Goal: Register for event/course

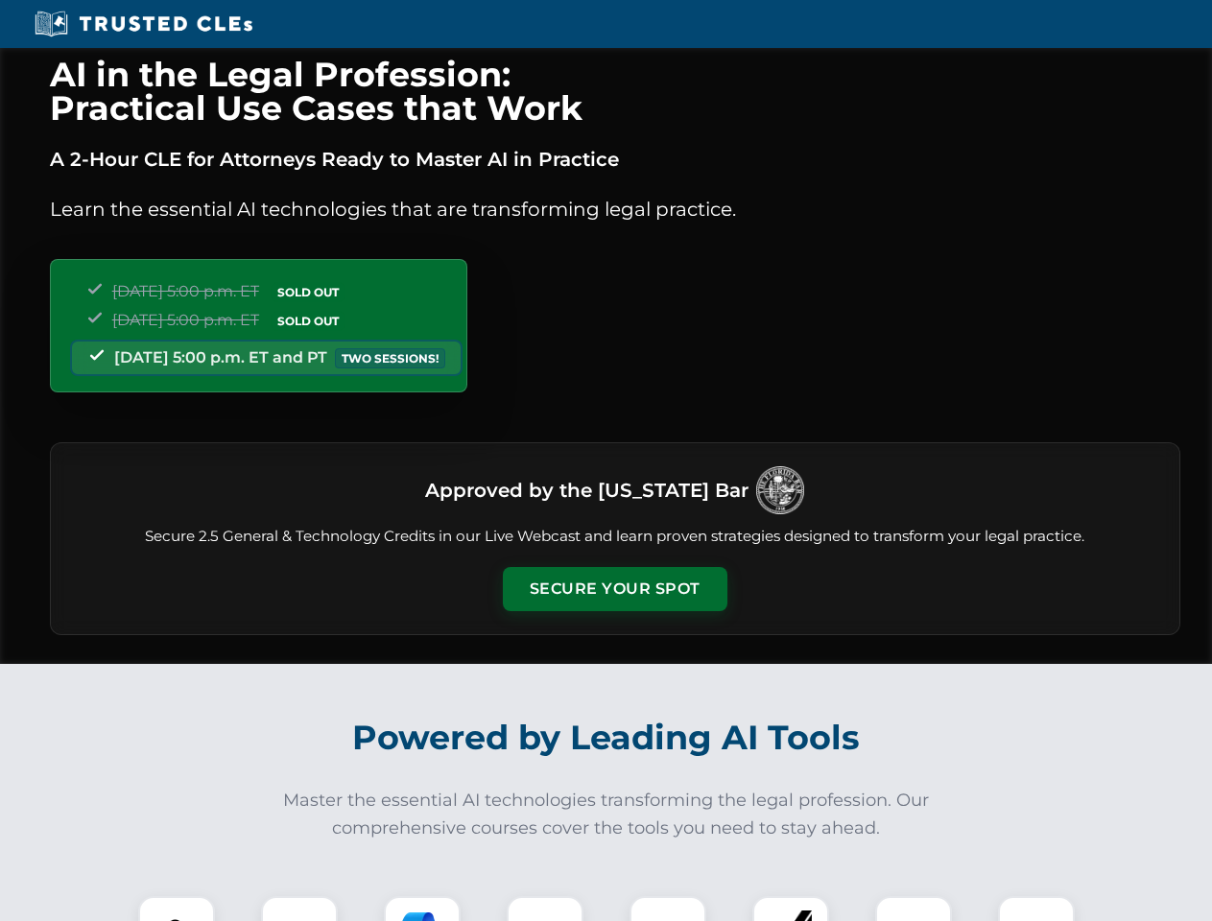
click at [614, 589] on button "Secure Your Spot" at bounding box center [615, 589] width 225 height 44
click at [177, 909] on img at bounding box center [177, 935] width 56 height 56
click at [299, 909] on div at bounding box center [299, 934] width 77 height 77
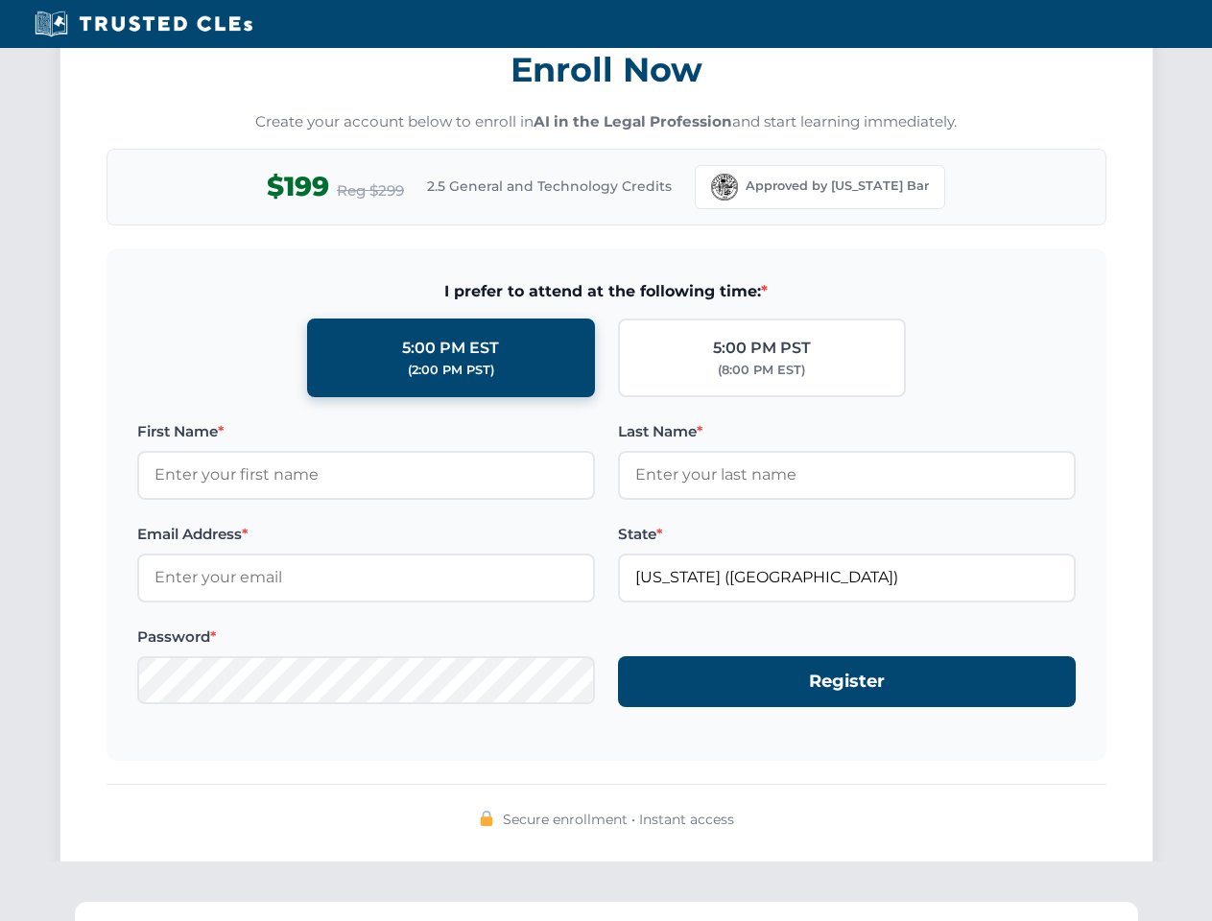
scroll to position [1884, 0]
